Goal: Transaction & Acquisition: Obtain resource

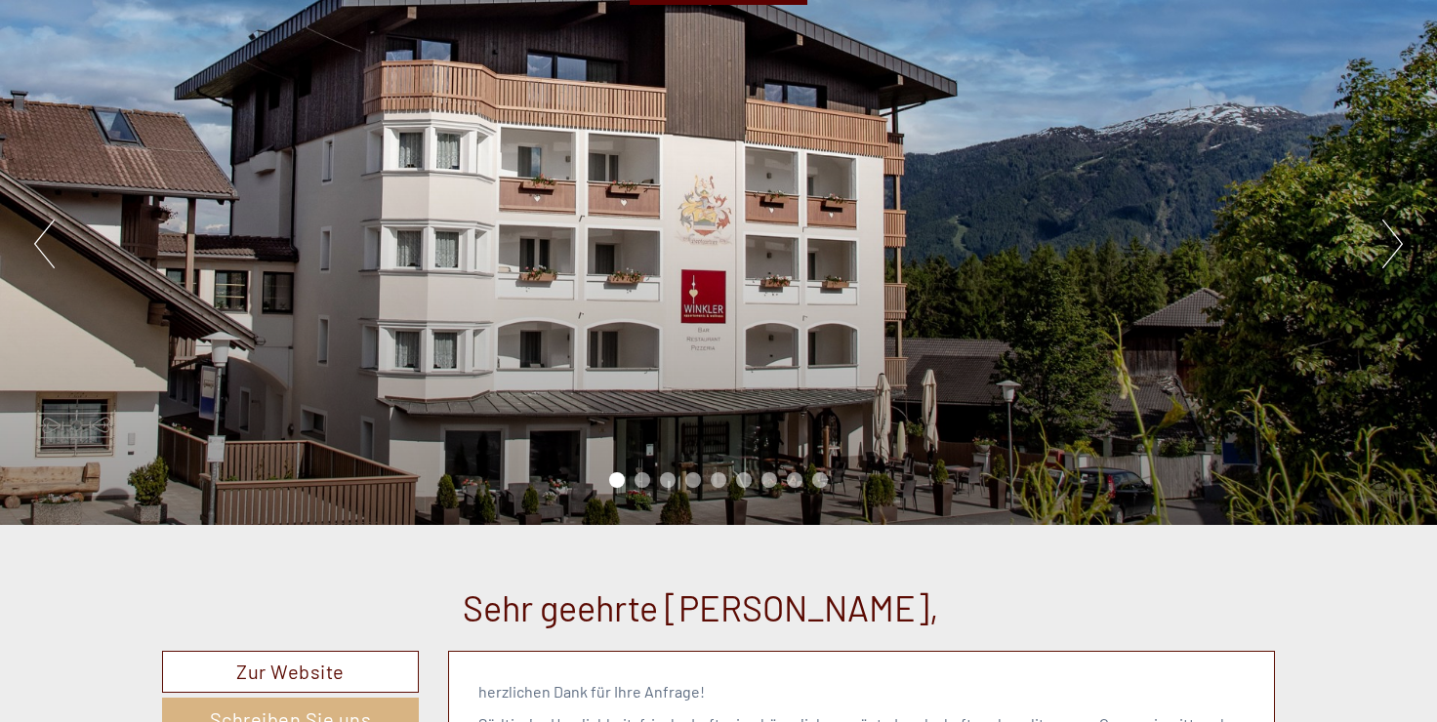
scroll to position [195, 0]
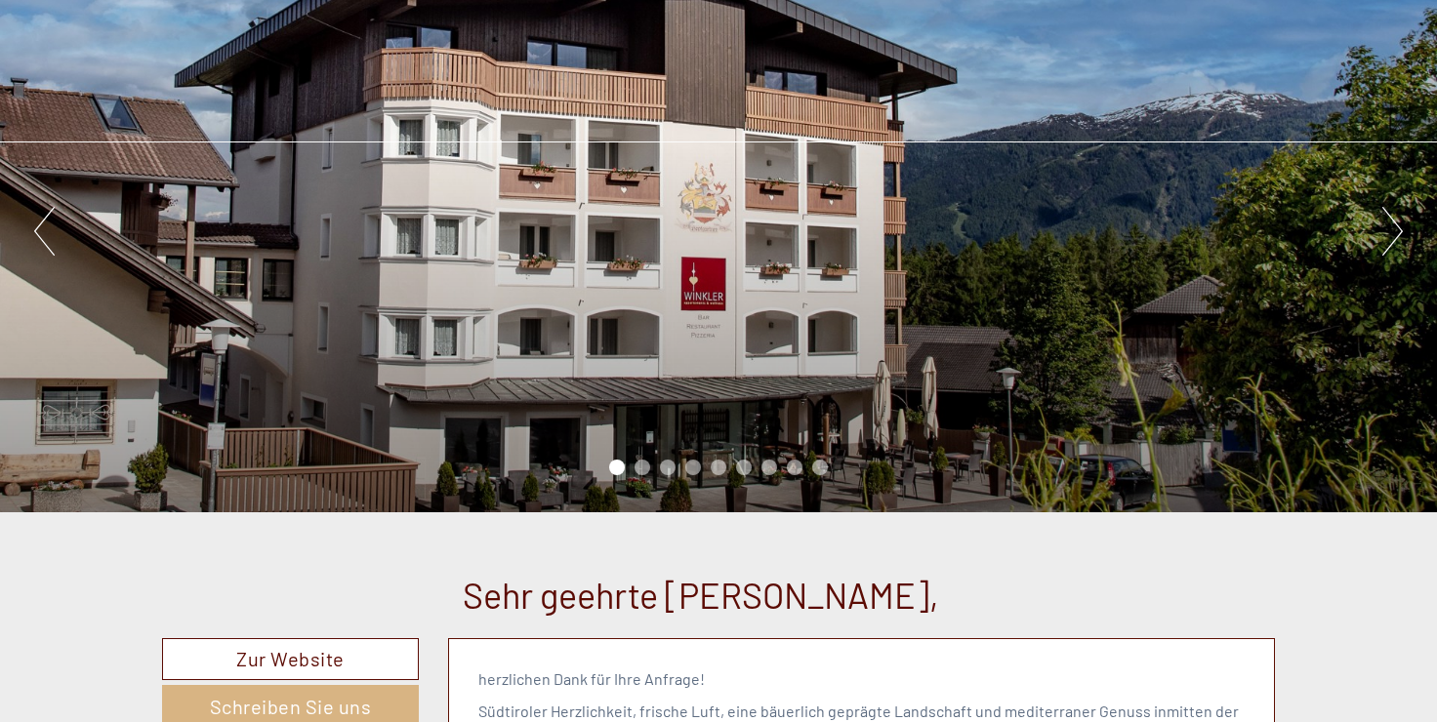
click at [647, 464] on li "2" at bounding box center [642, 468] width 16 height 16
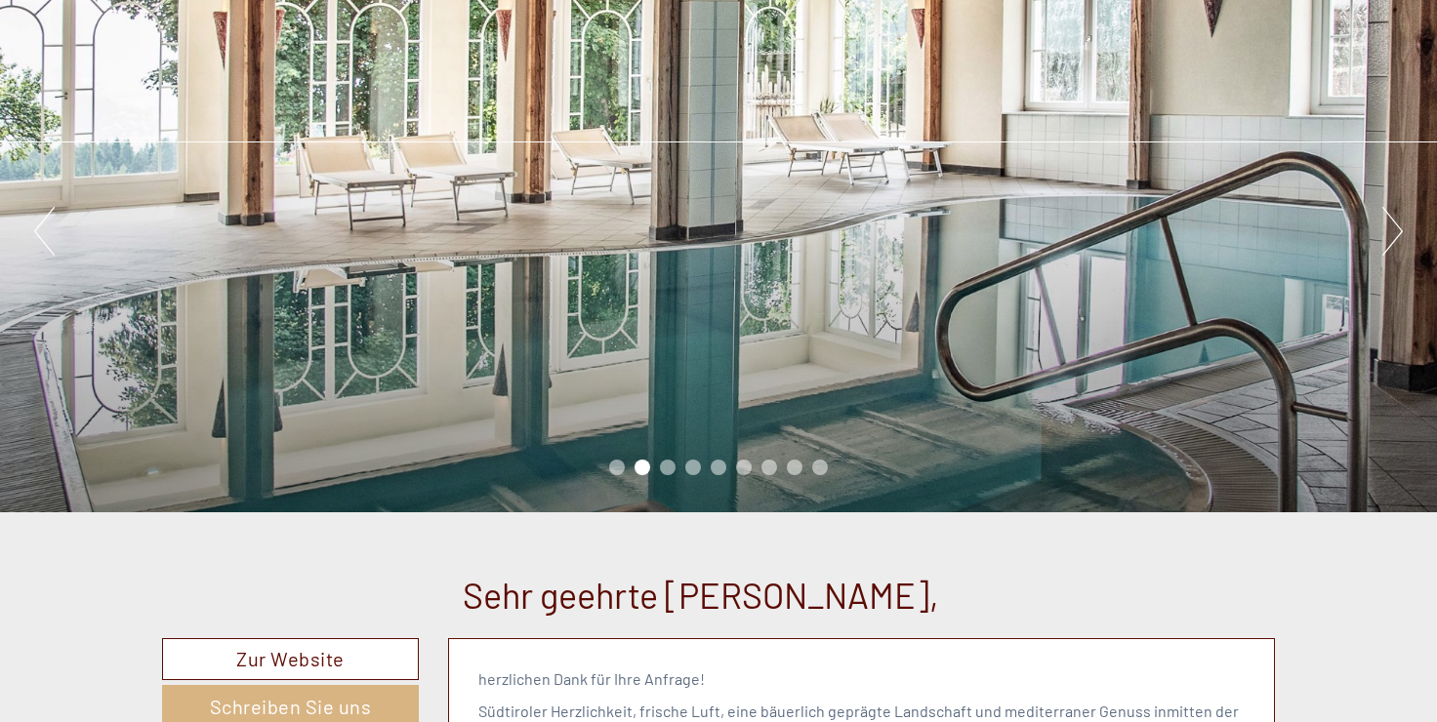
click at [669, 461] on li "3" at bounding box center [668, 468] width 16 height 16
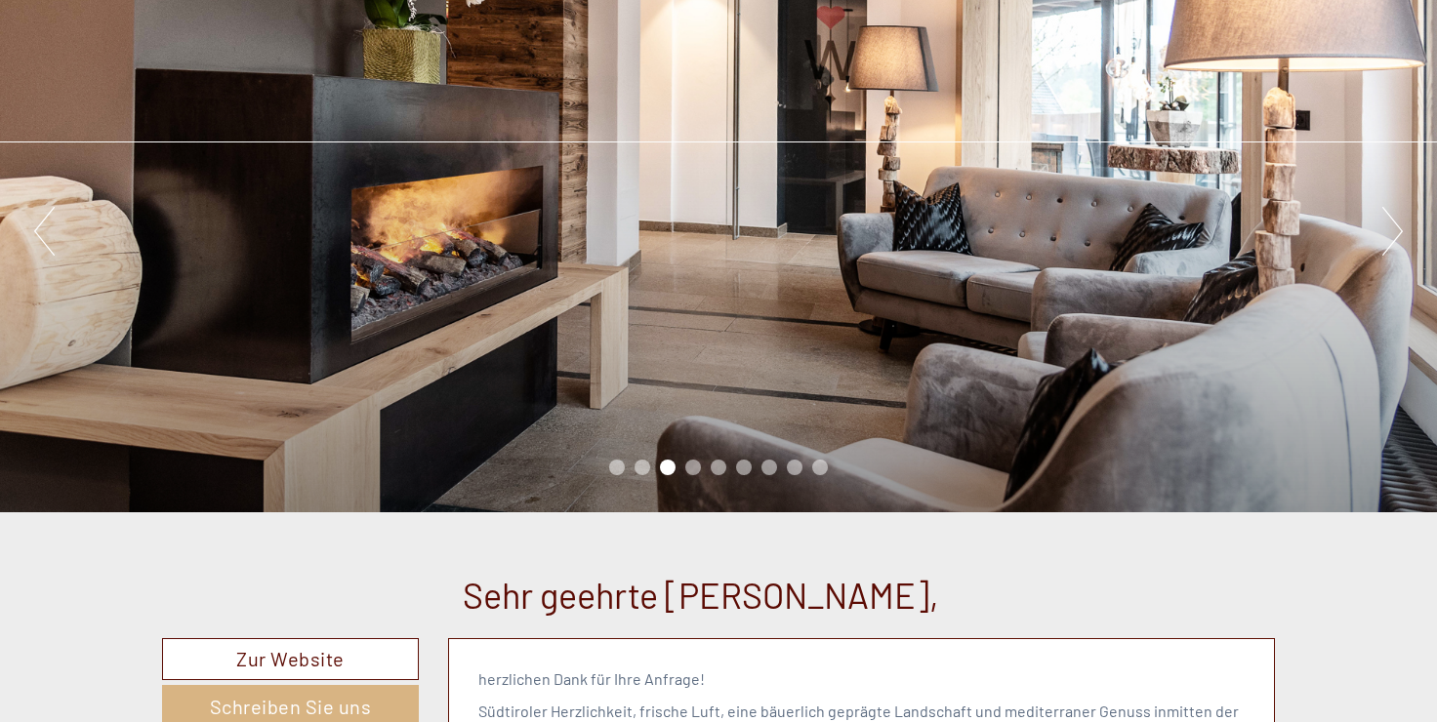
click at [696, 467] on li "4" at bounding box center [693, 468] width 16 height 16
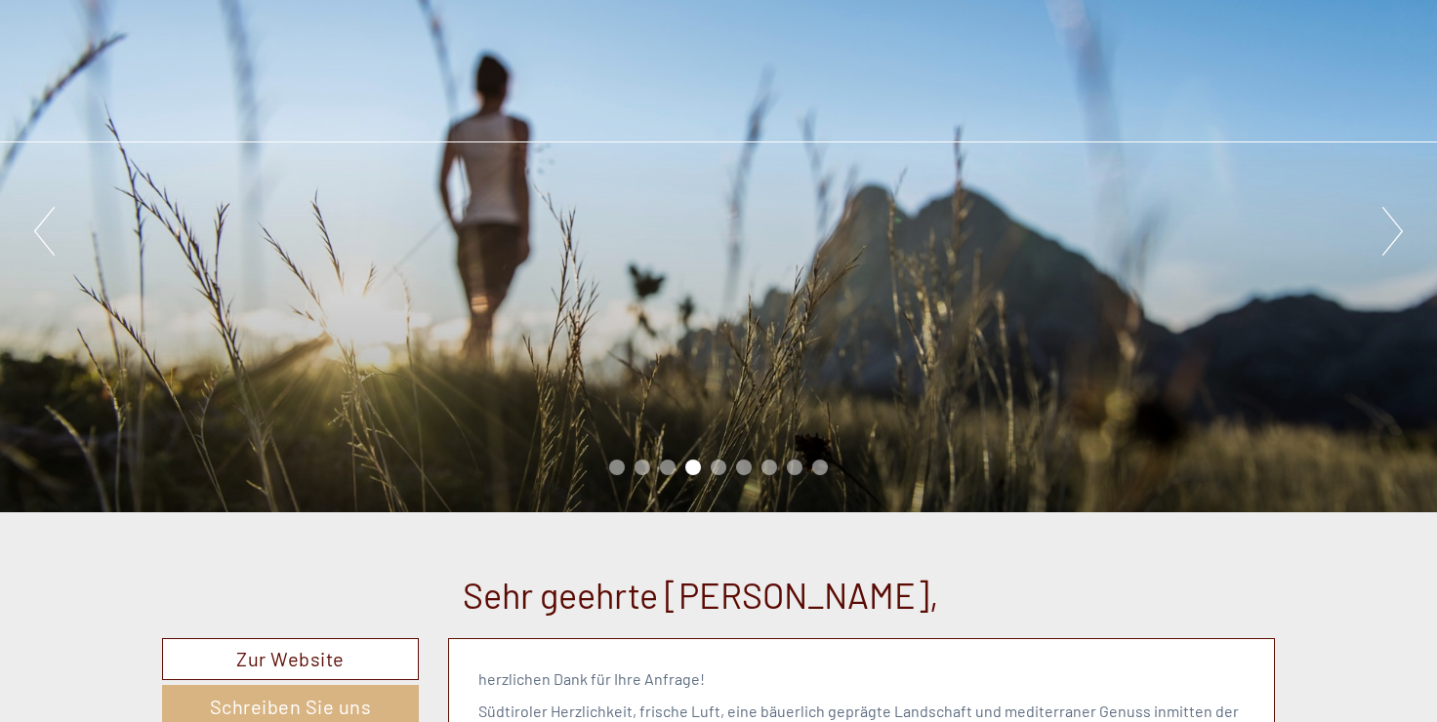
click at [713, 467] on li "5" at bounding box center [718, 468] width 16 height 16
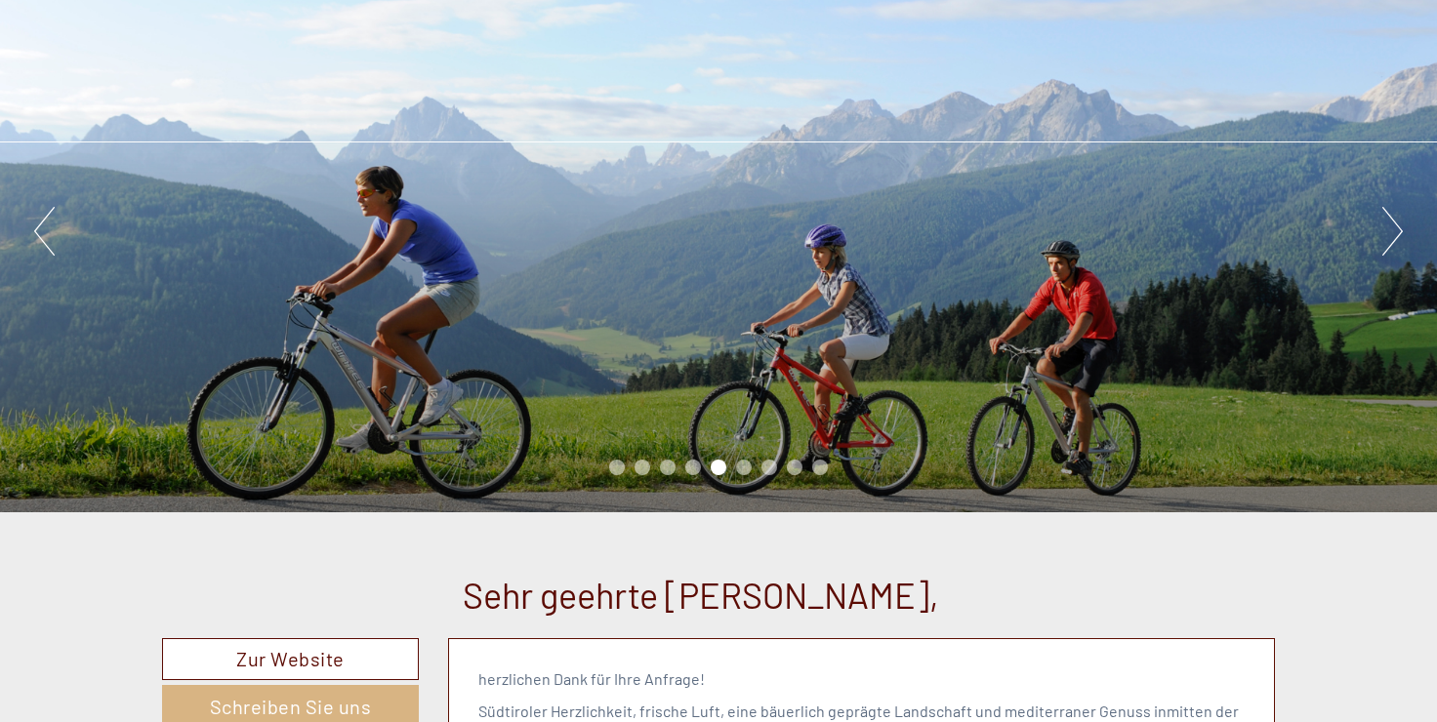
click at [748, 462] on li "6" at bounding box center [744, 468] width 16 height 16
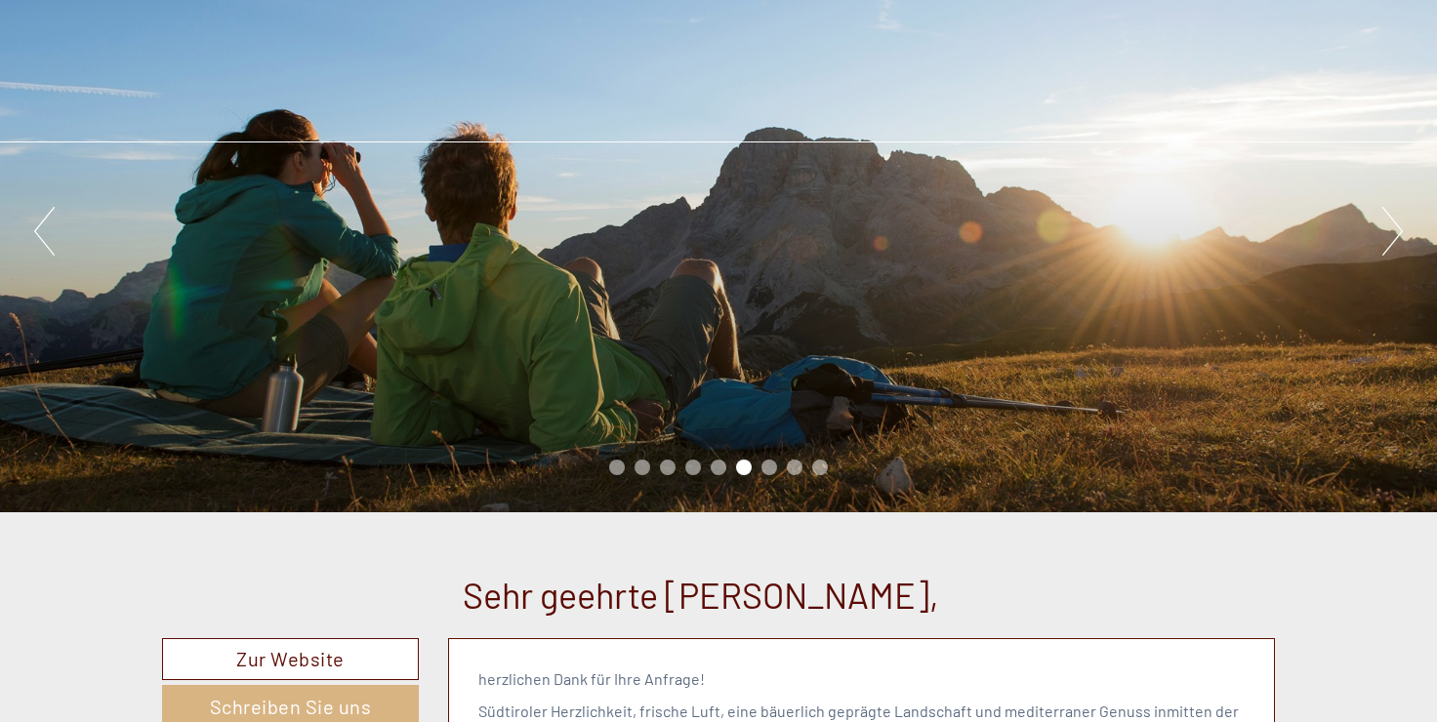
click at [762, 462] on li "7" at bounding box center [769, 468] width 16 height 16
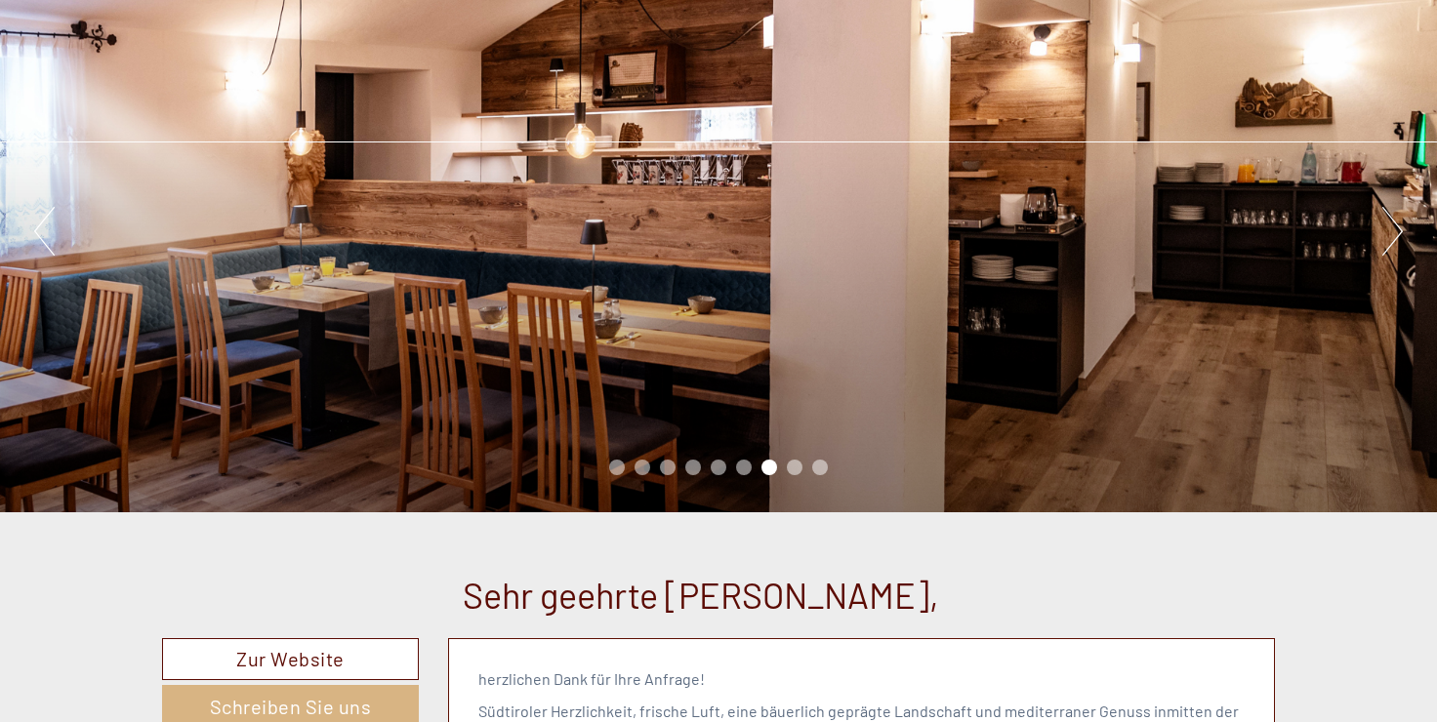
click at [788, 465] on li "8" at bounding box center [795, 468] width 16 height 16
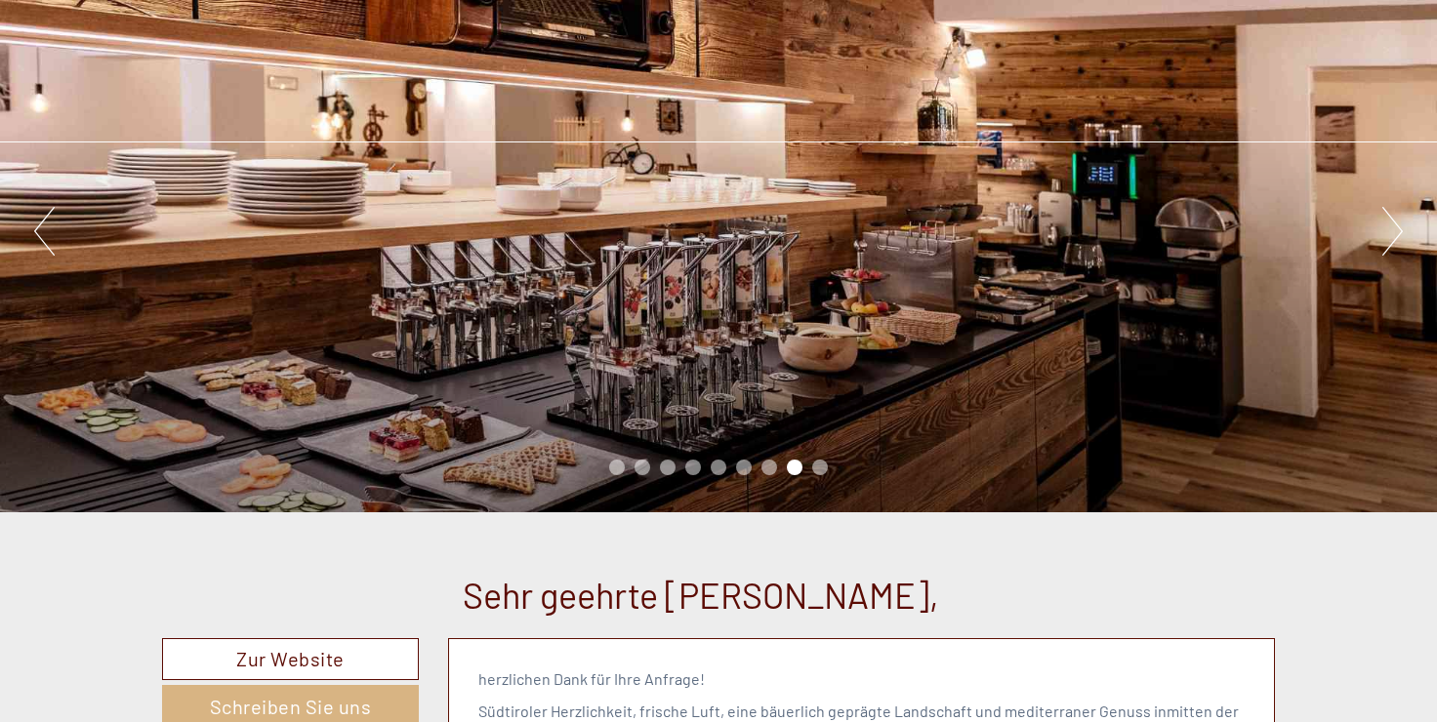
click at [817, 472] on li "9" at bounding box center [820, 468] width 16 height 16
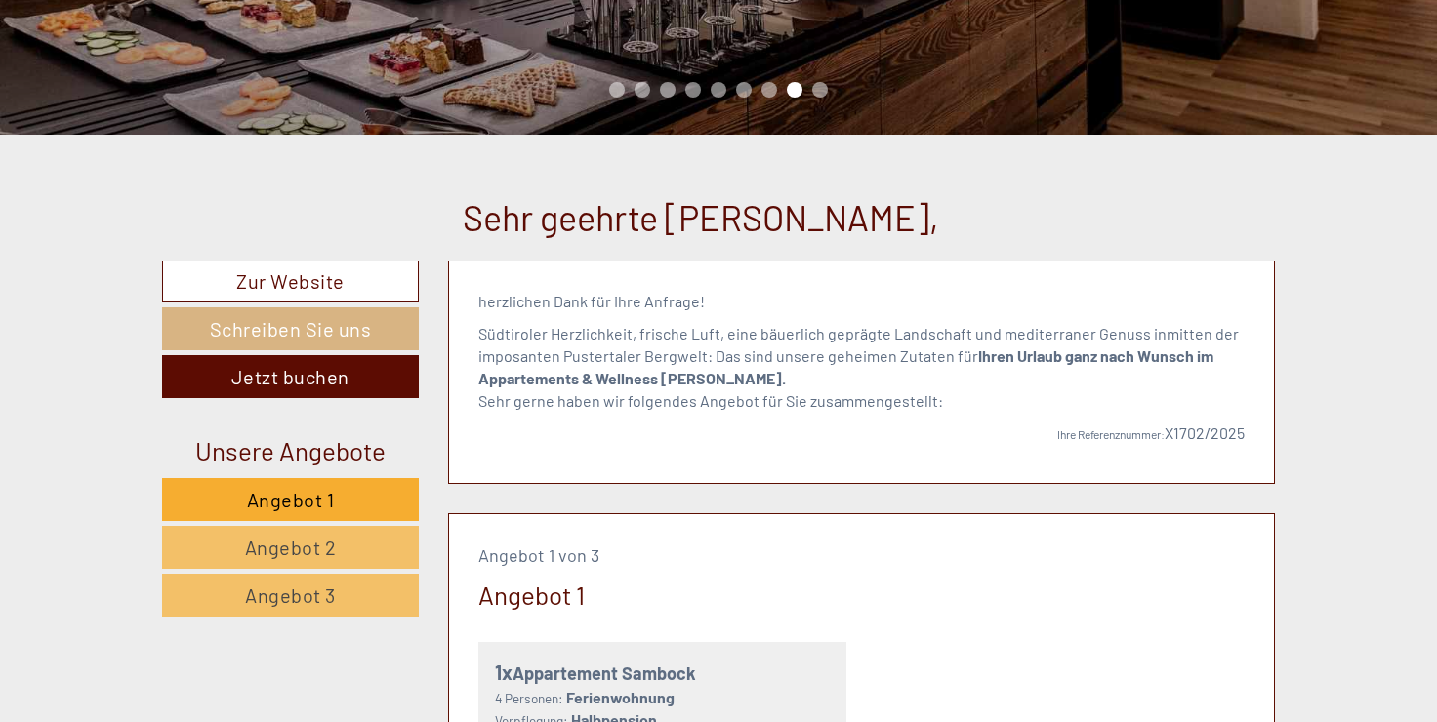
scroll to position [586, 0]
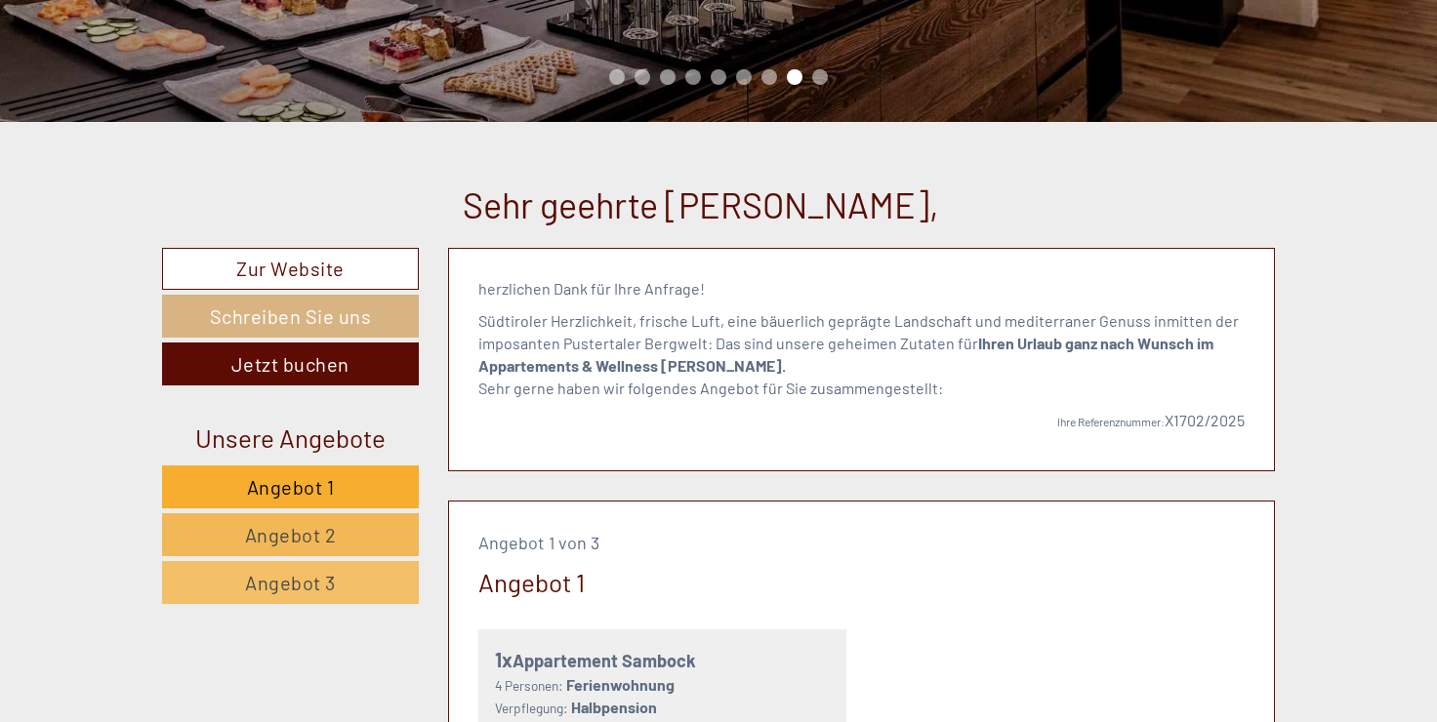
click at [323, 529] on span "Angebot 2" at bounding box center [291, 534] width 92 height 23
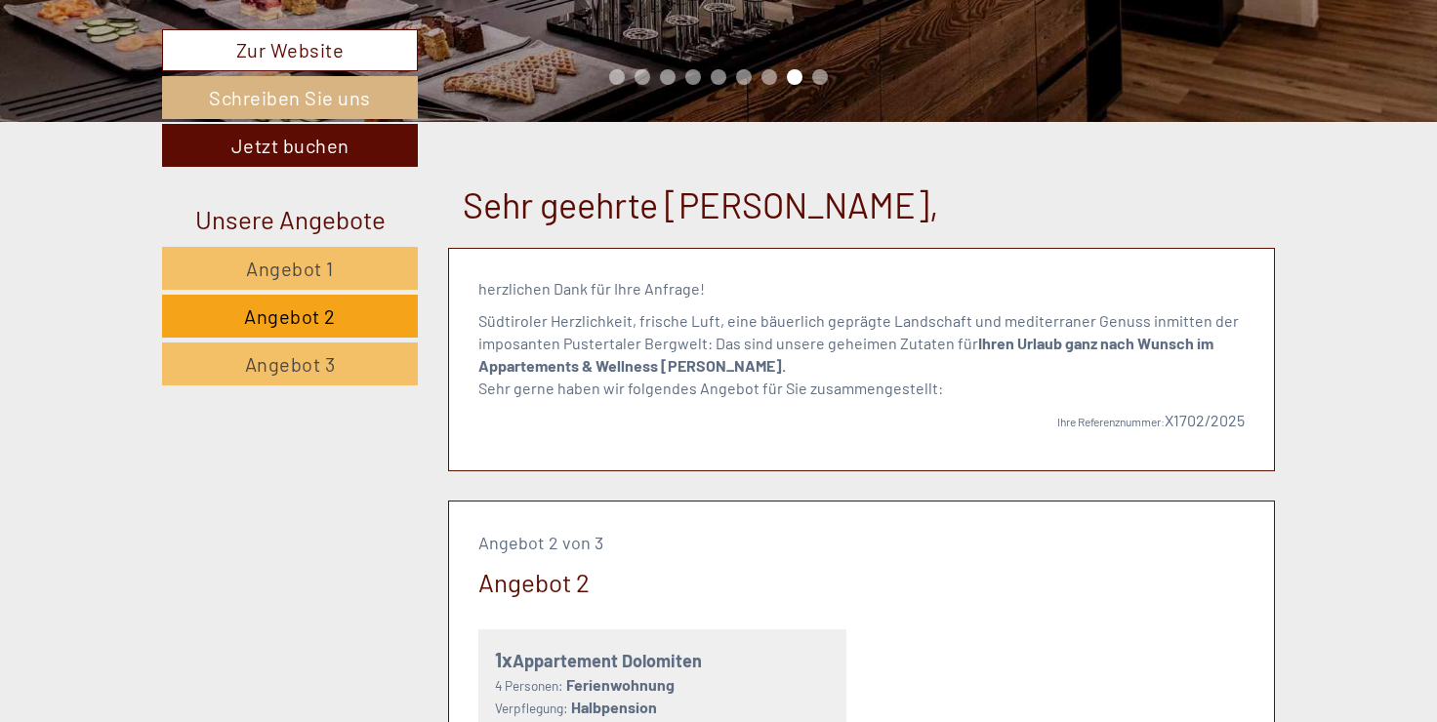
scroll to position [1085, 0]
